Goal: Transaction & Acquisition: Purchase product/service

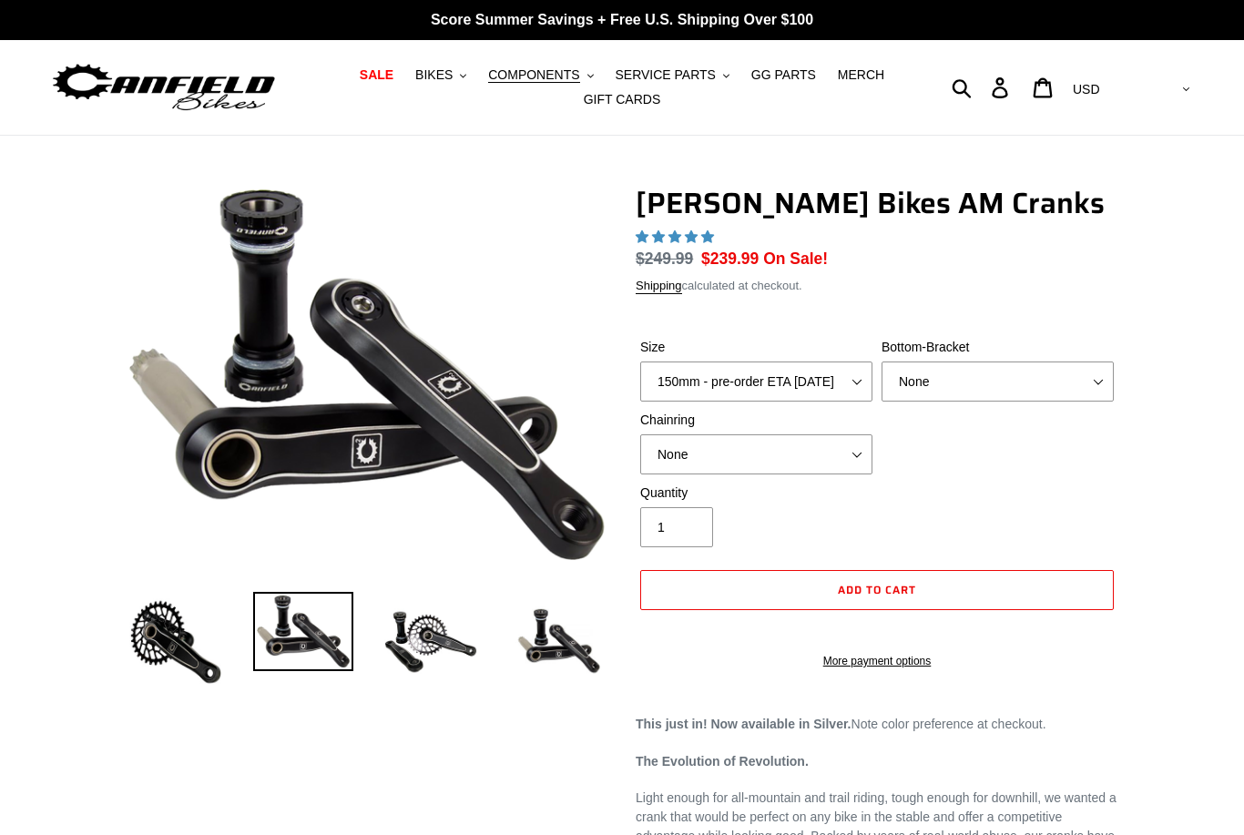
select select "highest-rating"
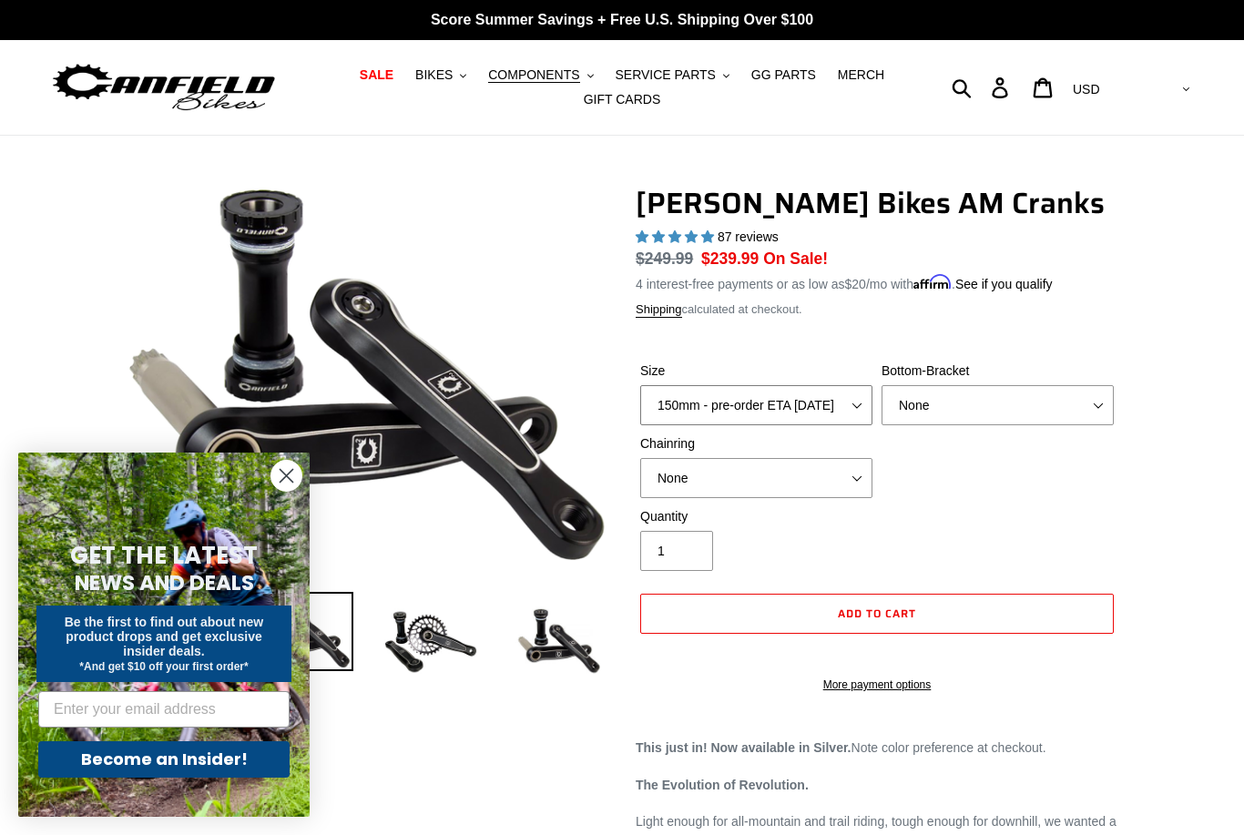
click at [852, 410] on select "150mm - pre-order ETA [DATE] 155mm - pre-order ETA [DATE] 160mm - pre-order ETA…" at bounding box center [756, 405] width 232 height 40
select select "160mm - pre-order ETA [DATE]"
click at [1112, 402] on select "None BSA Threaded 68/73mm Press Fit PF92" at bounding box center [997, 405] width 232 height 40
click at [854, 473] on select "None 30t Round (Boost 148) 30t Oval (Boost 148) 32t Round (Boost 148) 32t Oval …" at bounding box center [756, 478] width 232 height 40
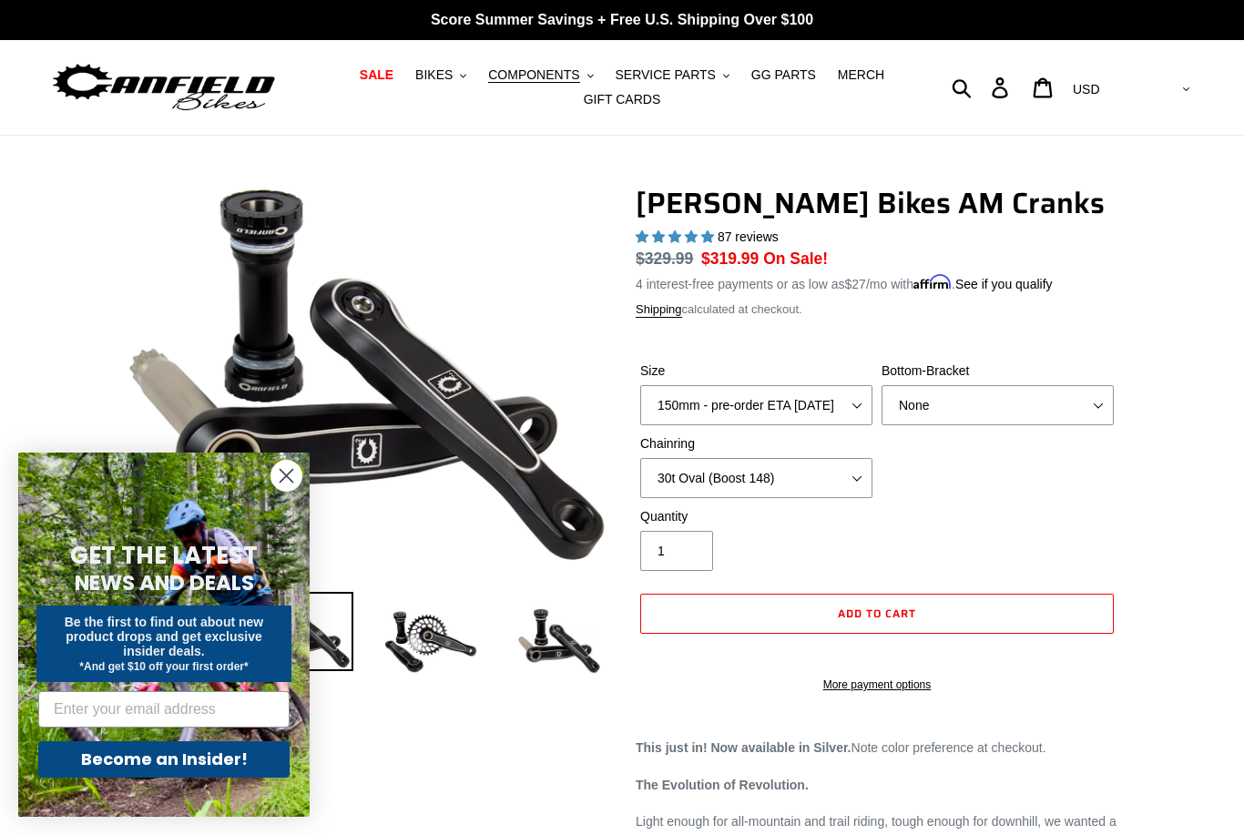
click at [992, 492] on div "Size 150mm - pre-order ETA [DATE] 155mm - pre-order ETA [DATE] 160mm - pre-orde…" at bounding box center [877, 434] width 483 height 146
click at [870, 465] on select "None 30t Round (Boost 148) 30t Oval (Boost 148) 32t Round (Boost 148) 32t Oval …" at bounding box center [756, 478] width 232 height 40
select select "None"
